Goal: Find specific page/section: Find specific page/section

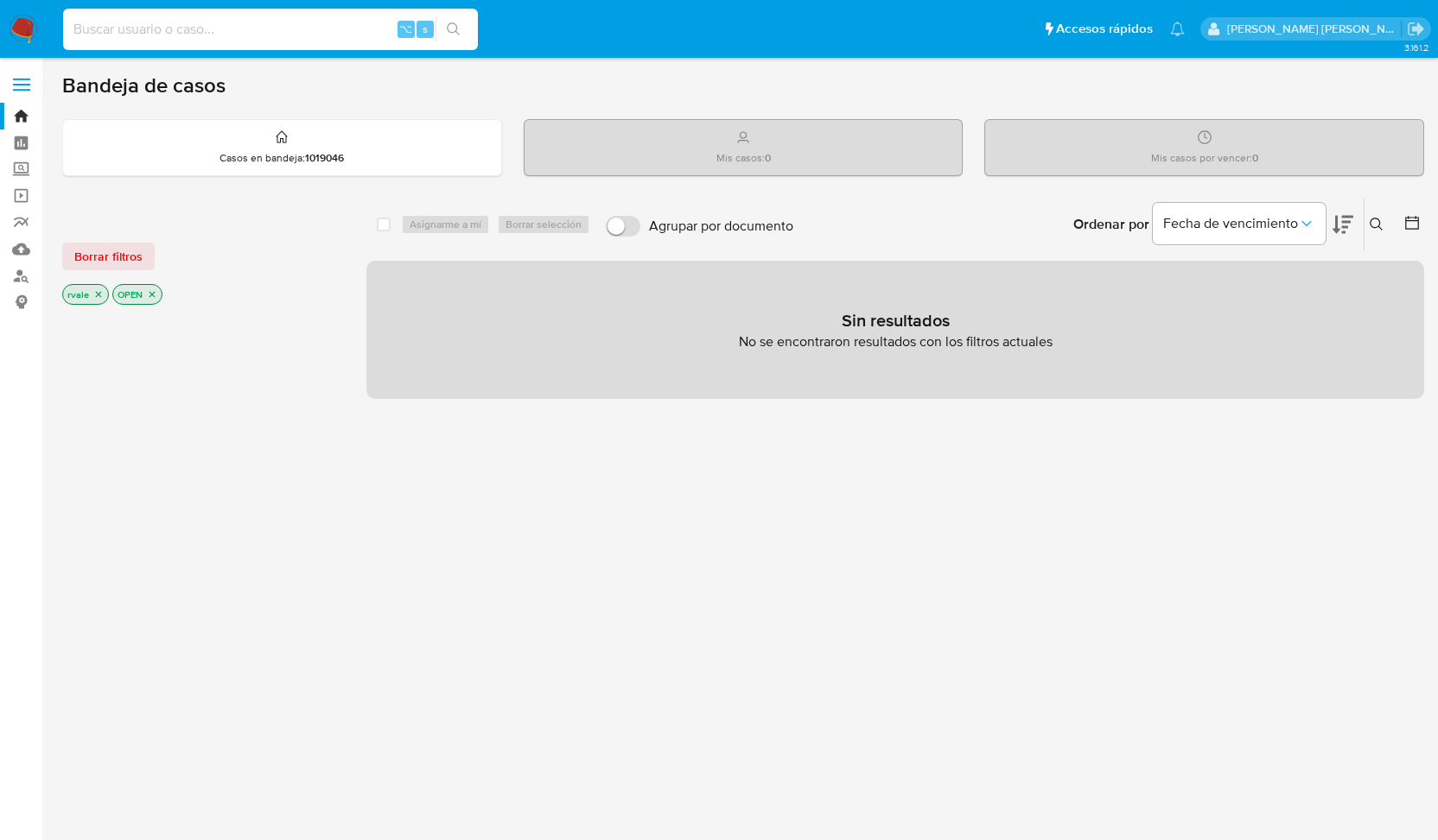
click at [245, 30] on input at bounding box center [270, 29] width 415 height 23
paste input "1919909081"
type input "1919909081"
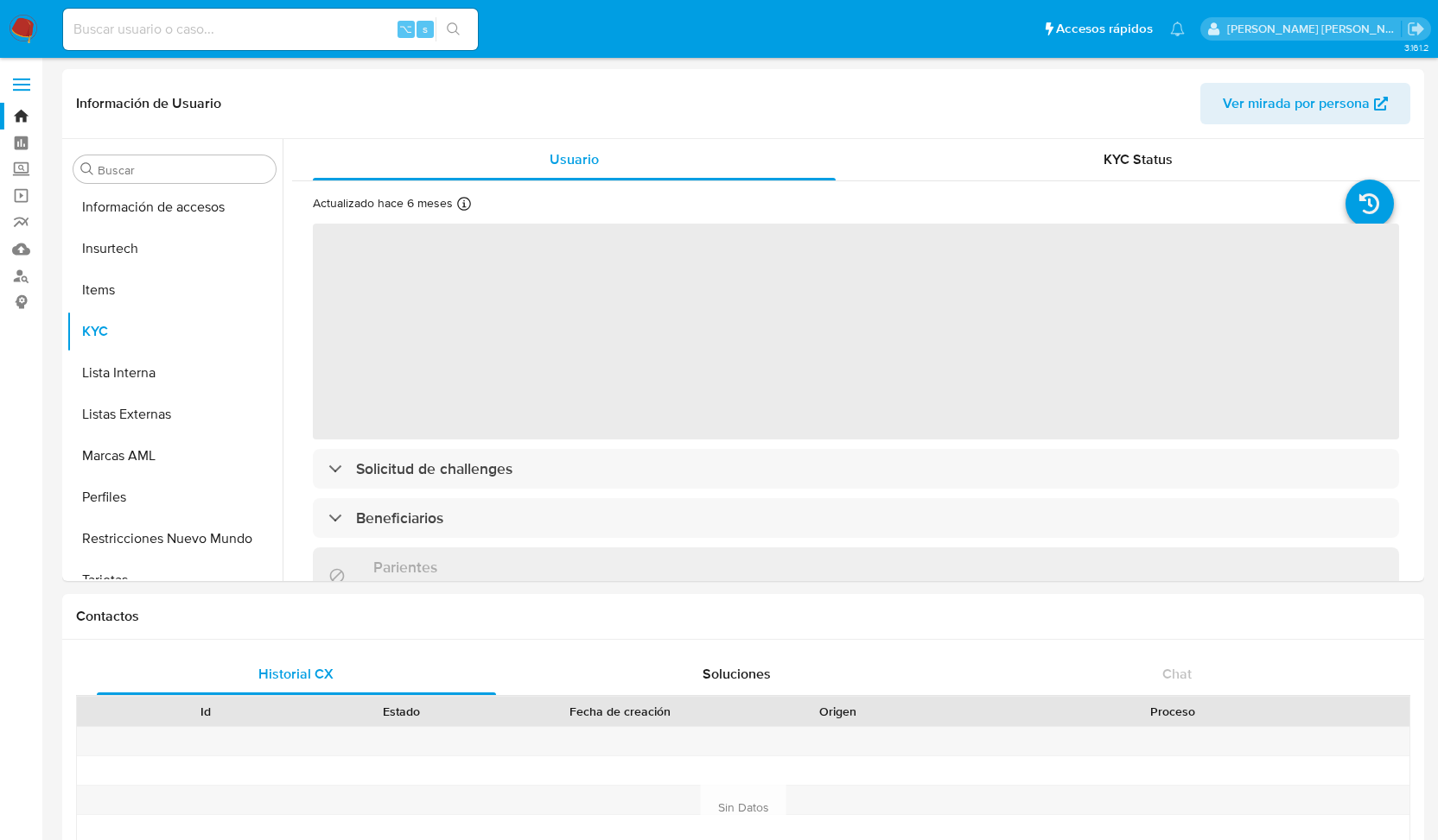
scroll to position [813, 0]
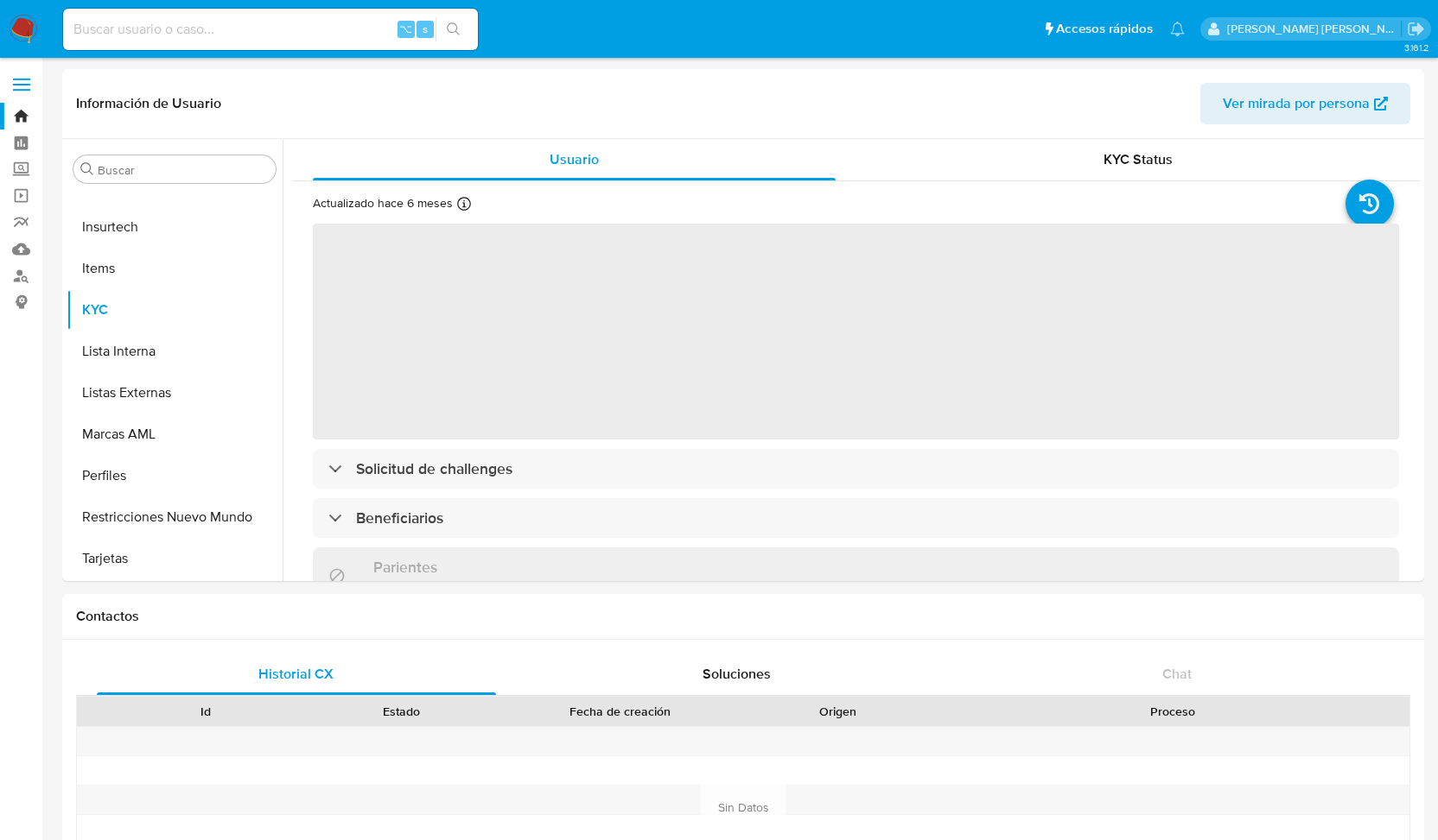
select select "10"
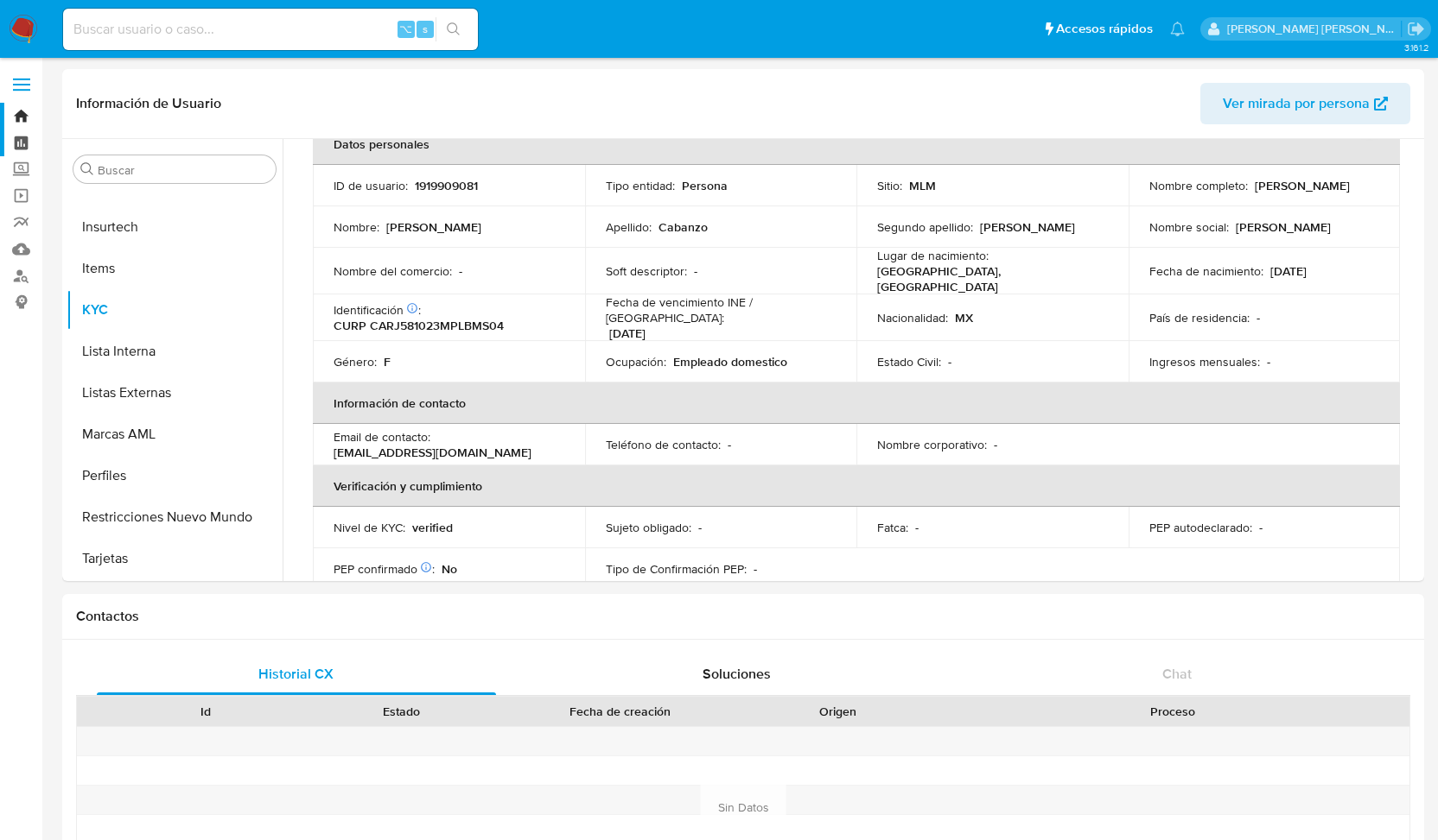
scroll to position [76, 0]
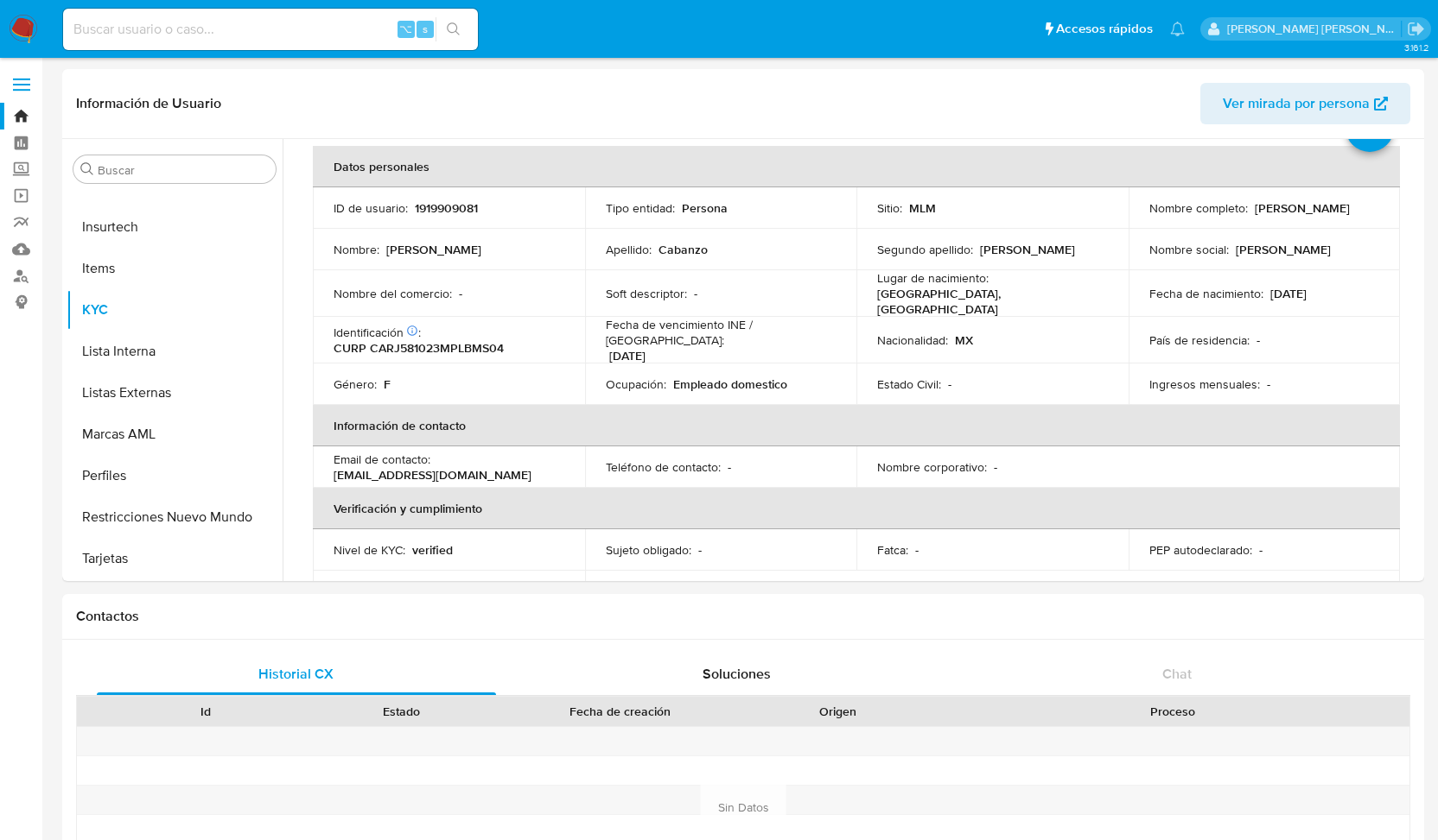
click at [144, 22] on input at bounding box center [270, 29] width 415 height 23
paste input "246809447"
type input "246809447"
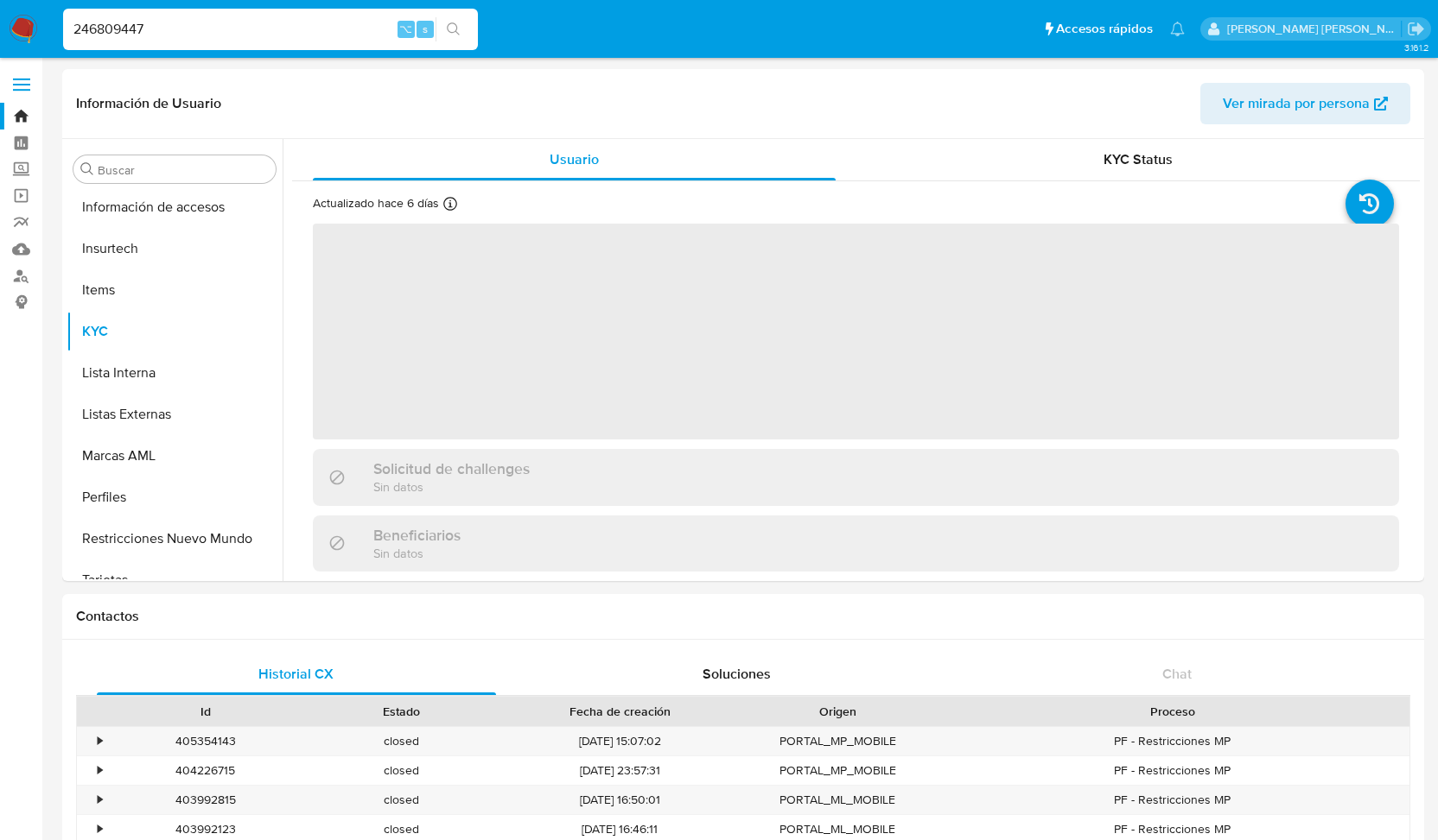
scroll to position [813, 0]
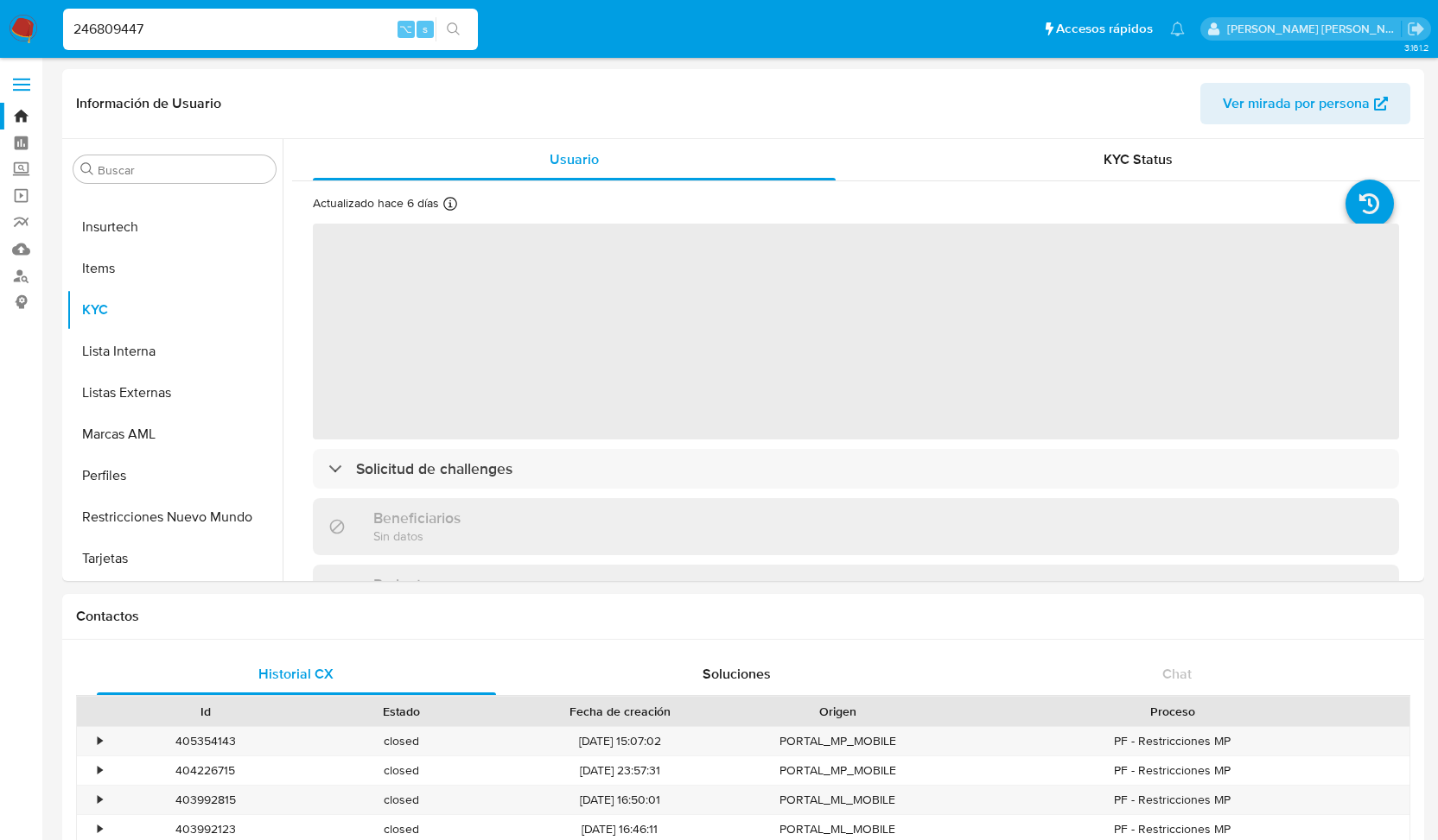
select select "10"
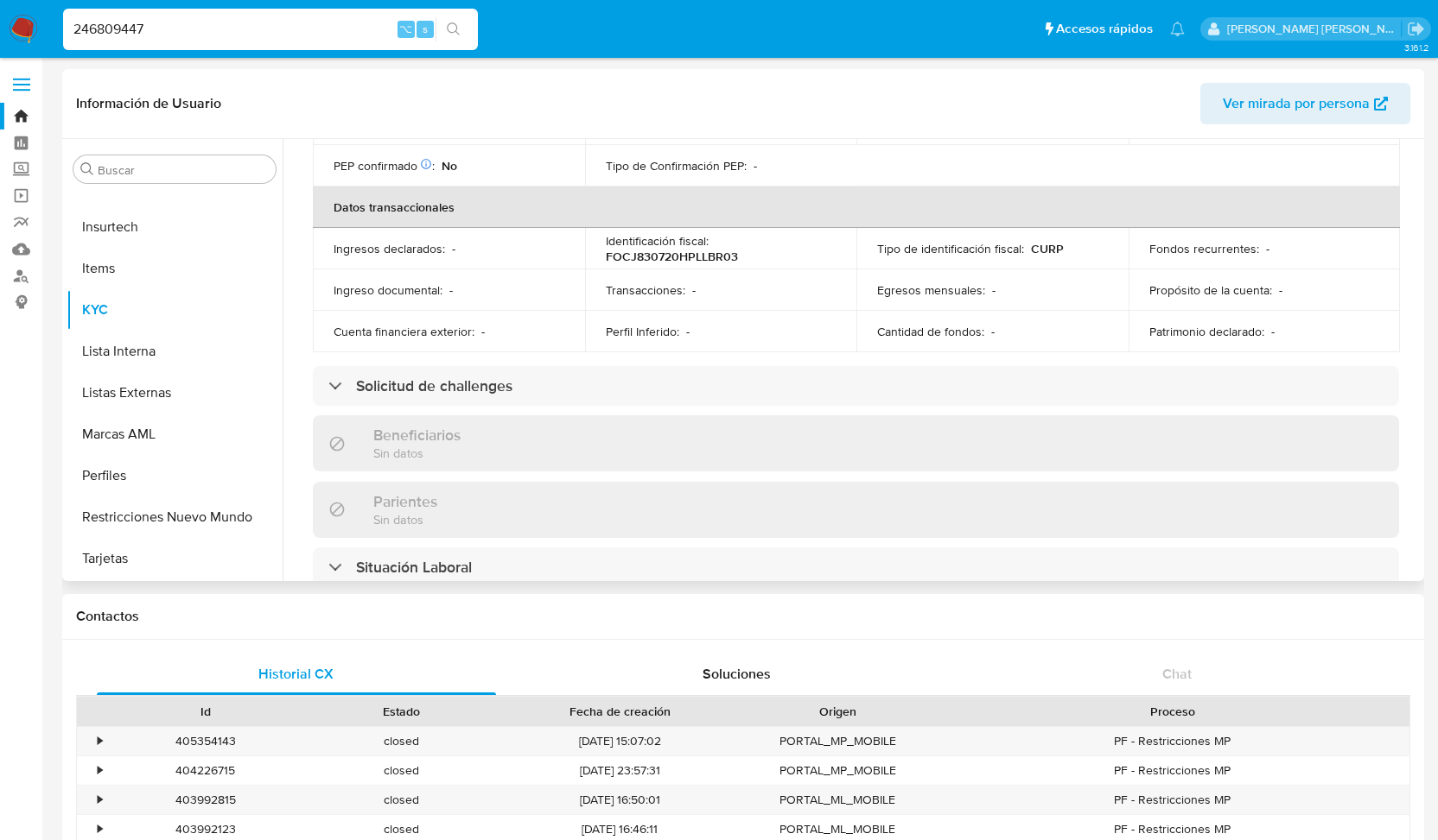
scroll to position [503, 0]
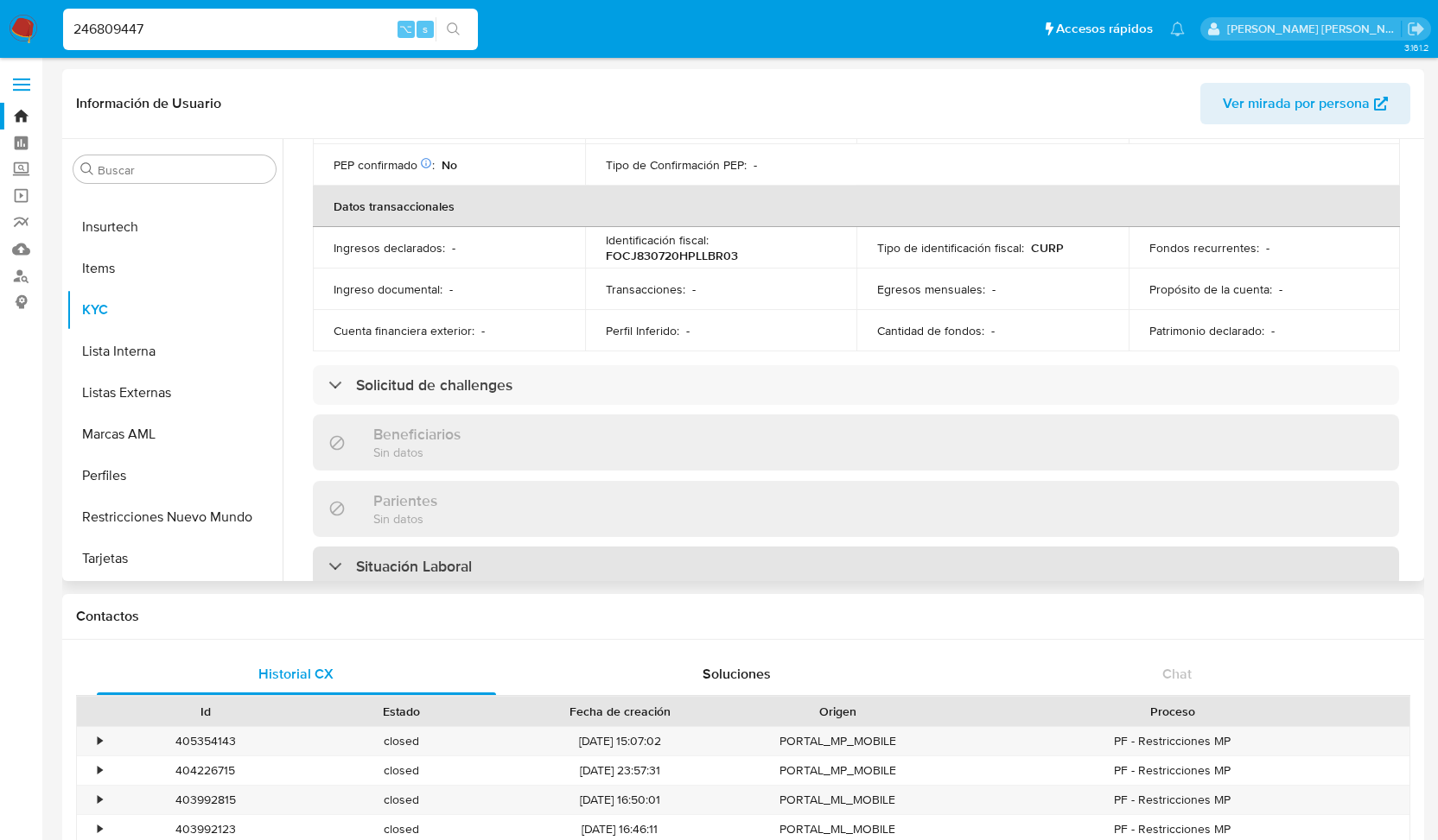
click at [335, 557] on div "Situación Laboral" at bounding box center [400, 566] width 144 height 19
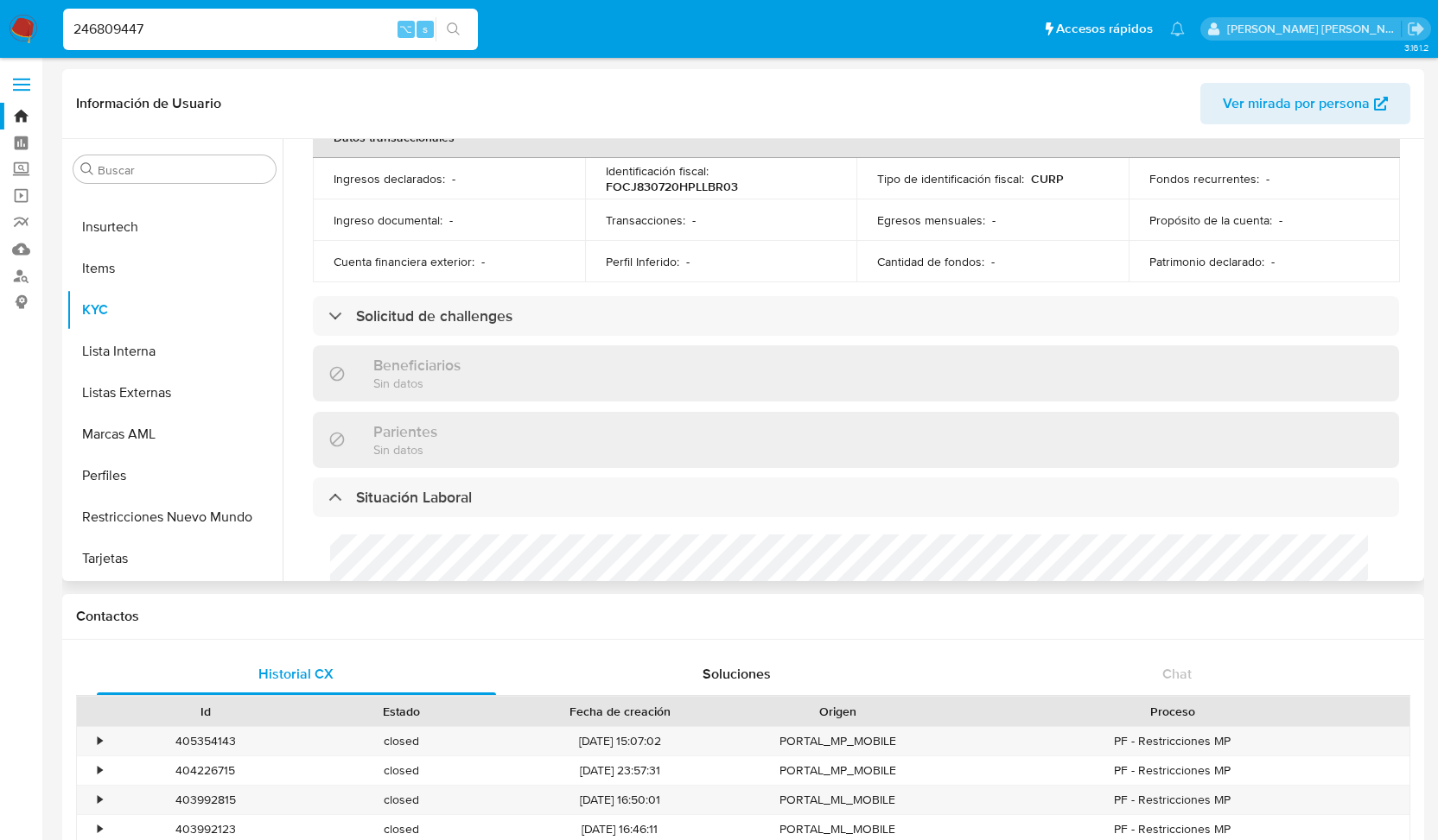
scroll to position [560, 0]
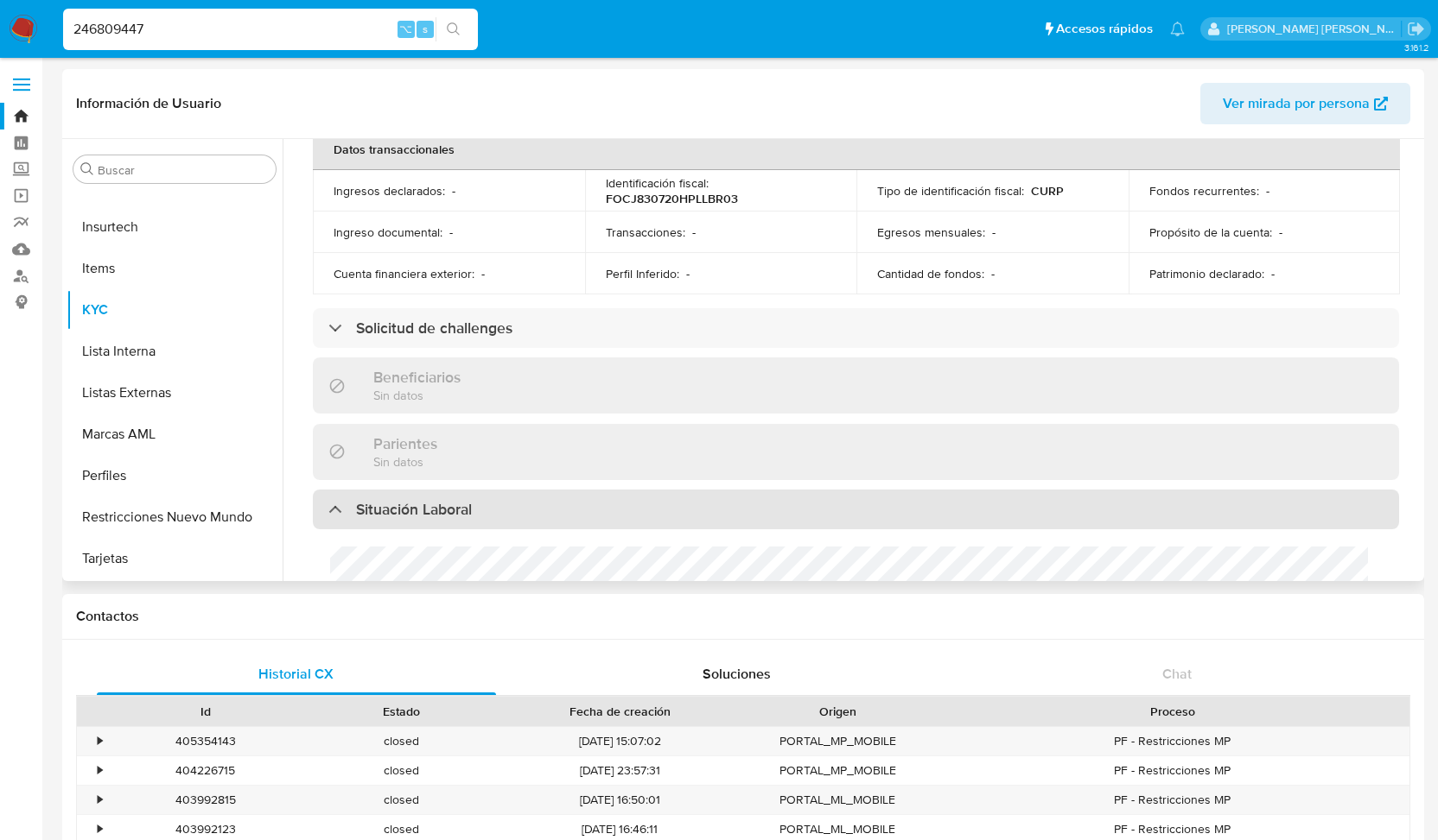
click at [335, 500] on div "Situación Laboral" at bounding box center [400, 509] width 144 height 19
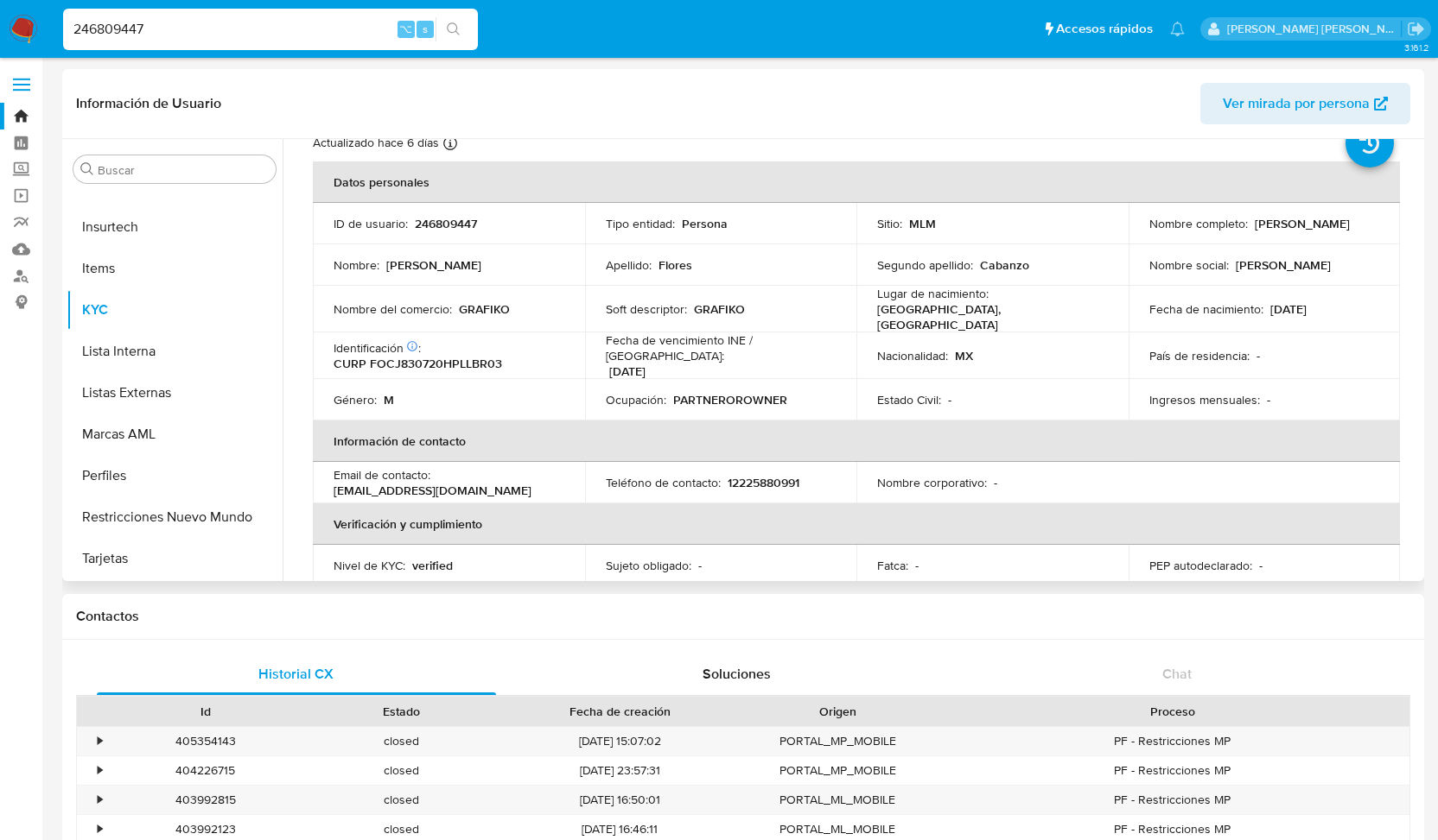
scroll to position [0, 0]
